Goal: Check status: Check status

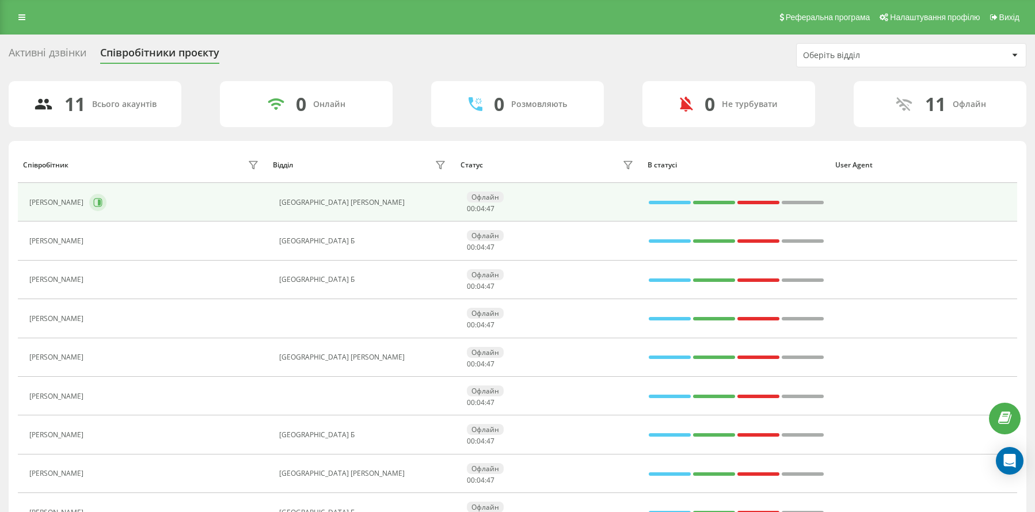
click at [99, 205] on icon at bounding box center [99, 203] width 3 height 6
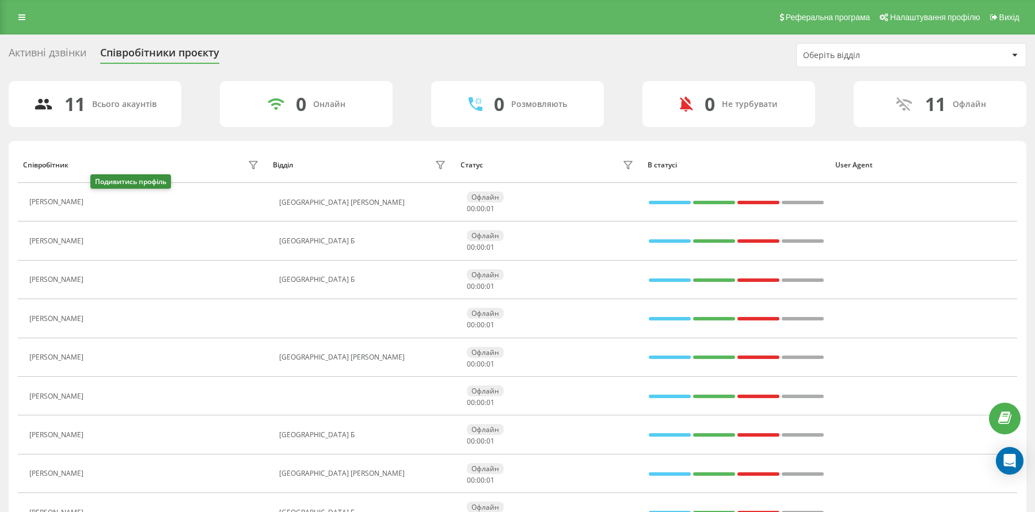
click at [94, 200] on icon at bounding box center [96, 202] width 9 height 9
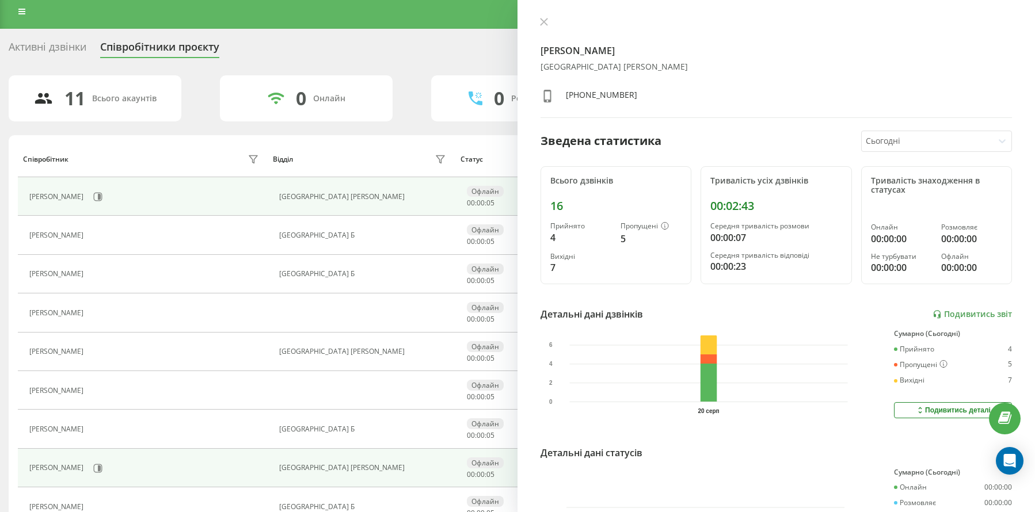
scroll to position [18, 0]
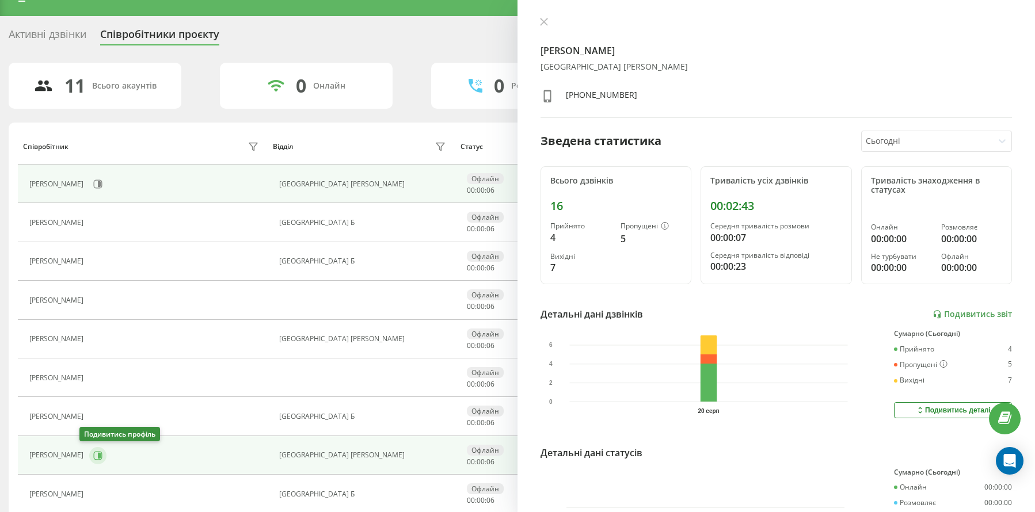
click at [93, 455] on icon at bounding box center [97, 455] width 9 height 9
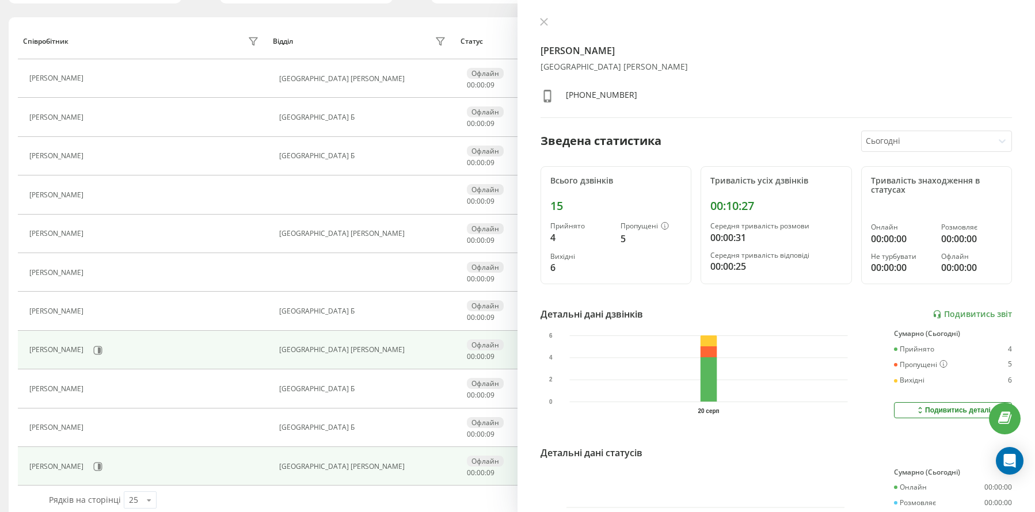
scroll to position [141, 0]
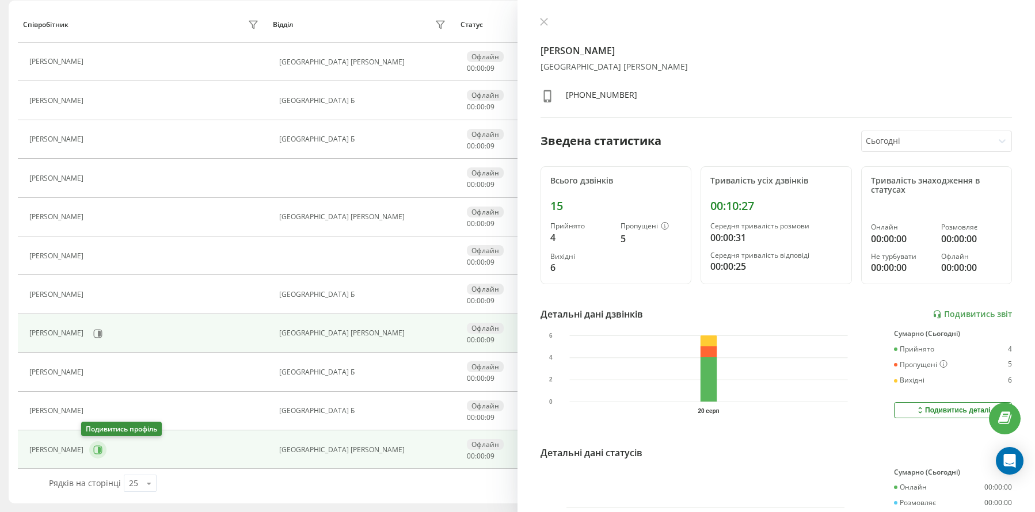
click at [93, 448] on icon at bounding box center [97, 450] width 9 height 9
